Goal: Task Accomplishment & Management: Manage account settings

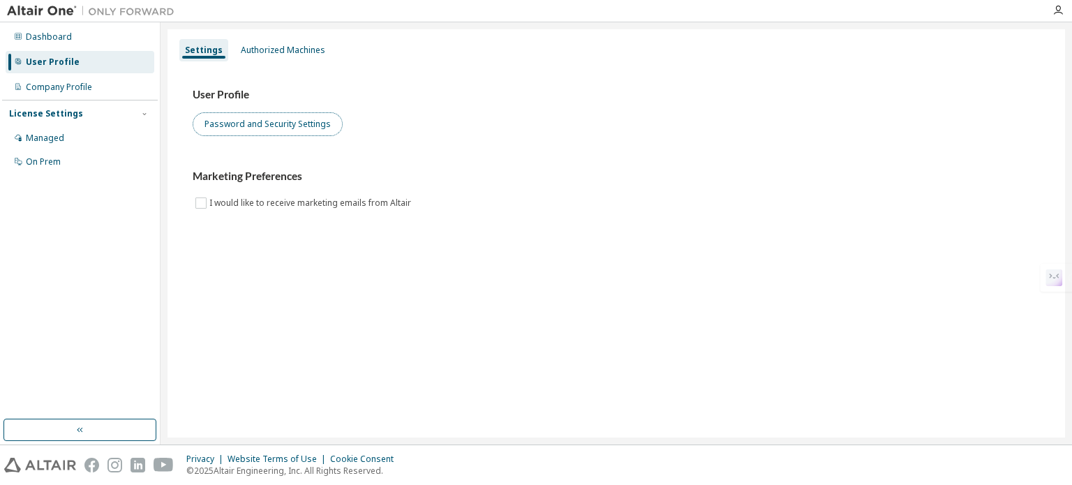
click at [285, 124] on button "Password and Security Settings" at bounding box center [268, 124] width 150 height 24
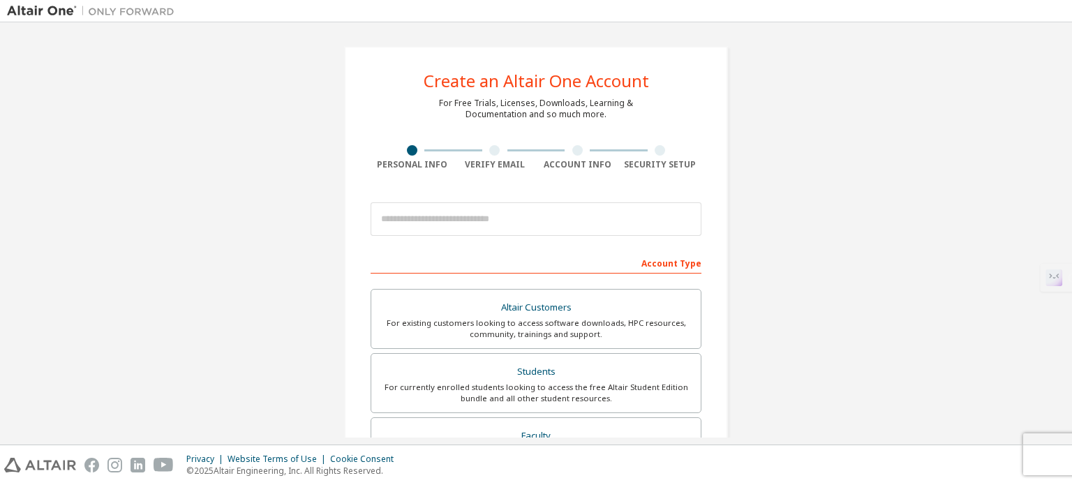
click at [659, 149] on div at bounding box center [660, 150] width 10 height 10
click at [450, 219] on input "email" at bounding box center [536, 219] width 331 height 34
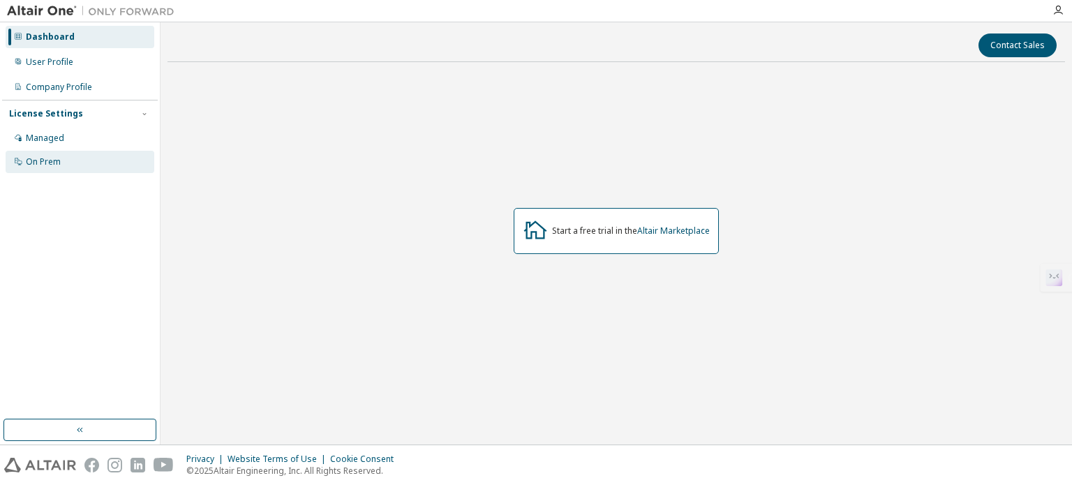
click at [57, 152] on div "On Prem" at bounding box center [80, 162] width 149 height 22
